Goal: Obtain resource: Download file/media

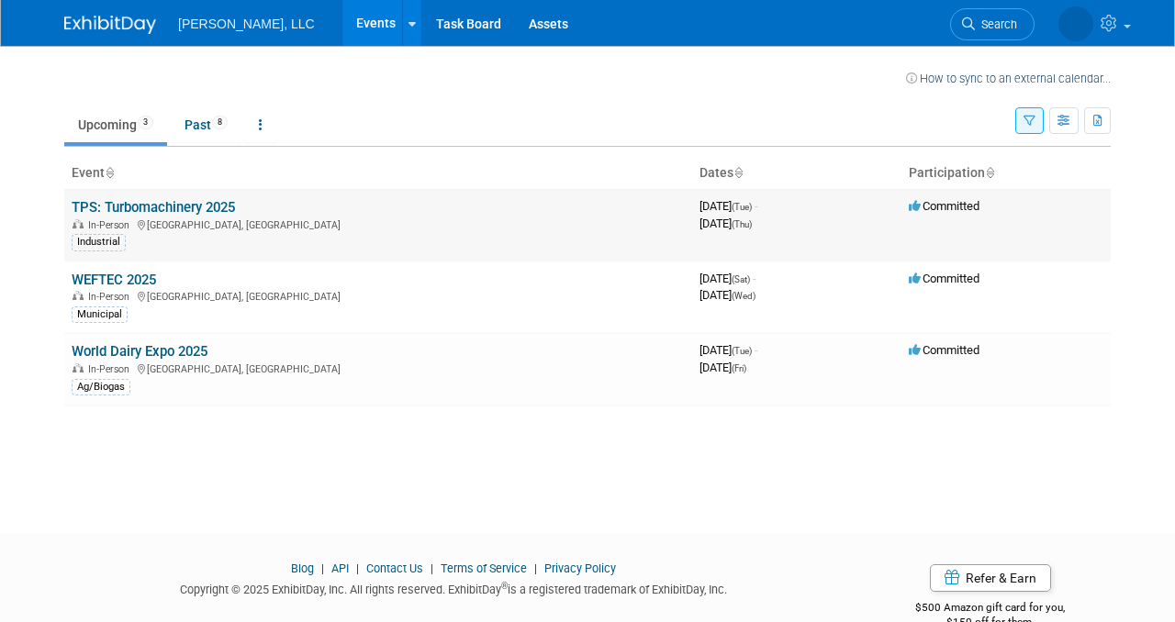
click at [101, 210] on link "TPS: Turbomachinery 2025" at bounding box center [153, 207] width 163 height 17
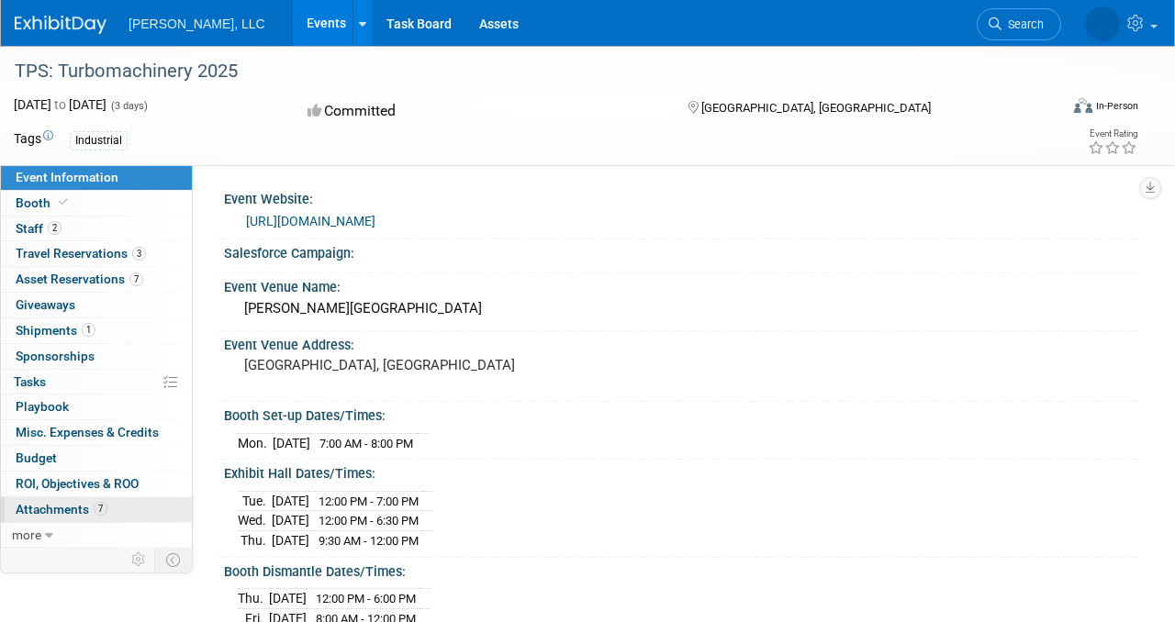
click at [62, 511] on span "Attachments 7" at bounding box center [62, 509] width 92 height 15
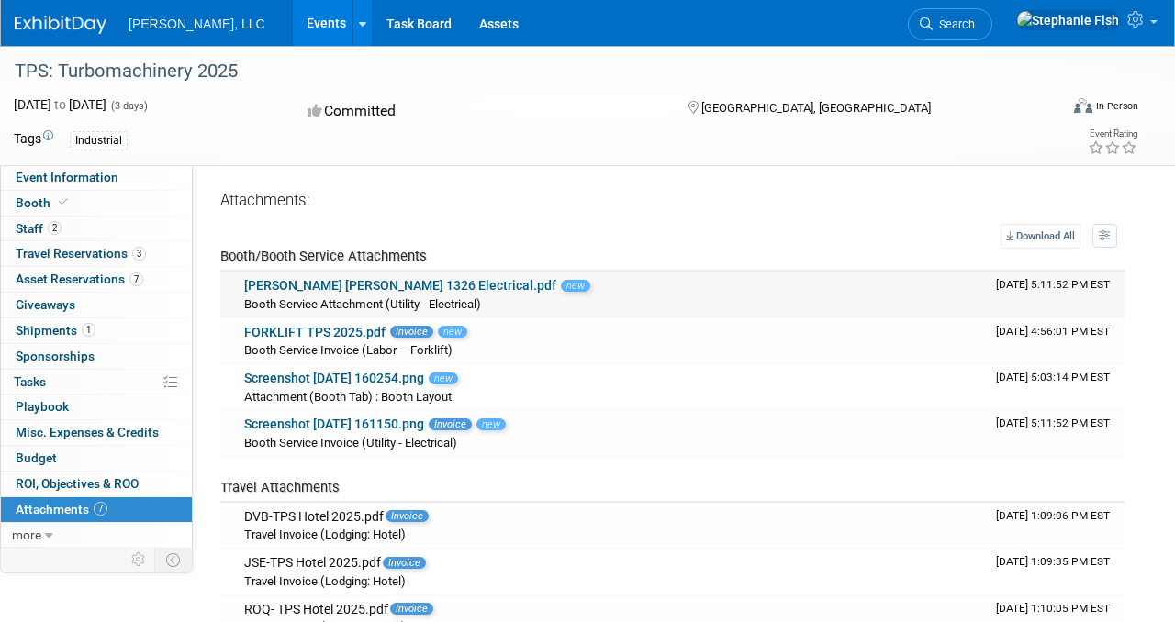
click at [382, 285] on link "[PERSON_NAME] [PERSON_NAME] 1326 Electrical.pdf" at bounding box center [400, 285] width 312 height 15
click at [339, 371] on link "Screenshot [DATE] 160254.png" at bounding box center [334, 378] width 180 height 15
click at [364, 441] on span "Booth Service Invoice (Utility - Electrical)" at bounding box center [350, 443] width 213 height 14
click at [356, 426] on link "Screenshot [DATE] 161150.png" at bounding box center [334, 424] width 180 height 15
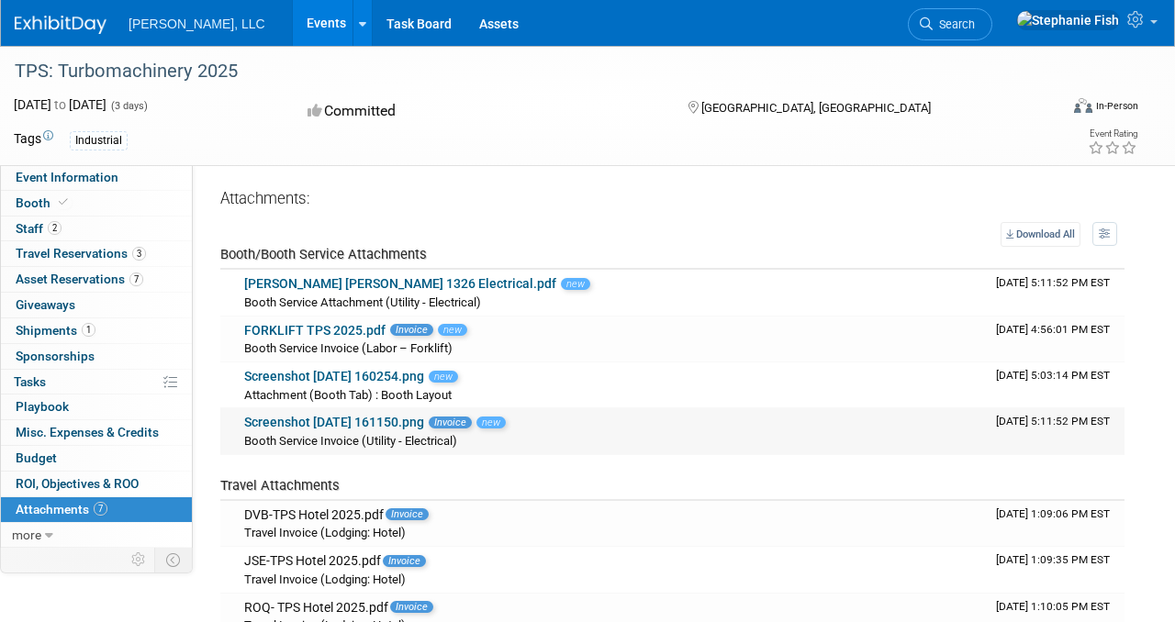
click at [370, 423] on link "Screenshot [DATE] 161150.png" at bounding box center [334, 422] width 180 height 15
click at [328, 327] on link "FORKLIFT TPS 2025.pdf" at bounding box center [314, 330] width 141 height 15
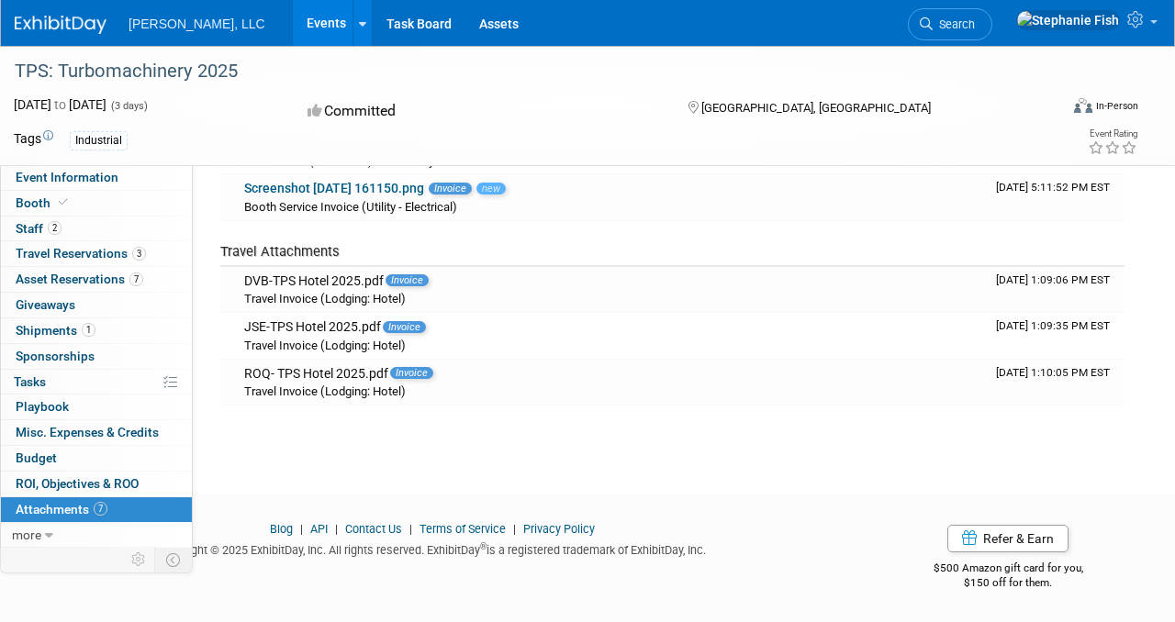
scroll to position [0, 0]
